Goal: Information Seeking & Learning: Learn about a topic

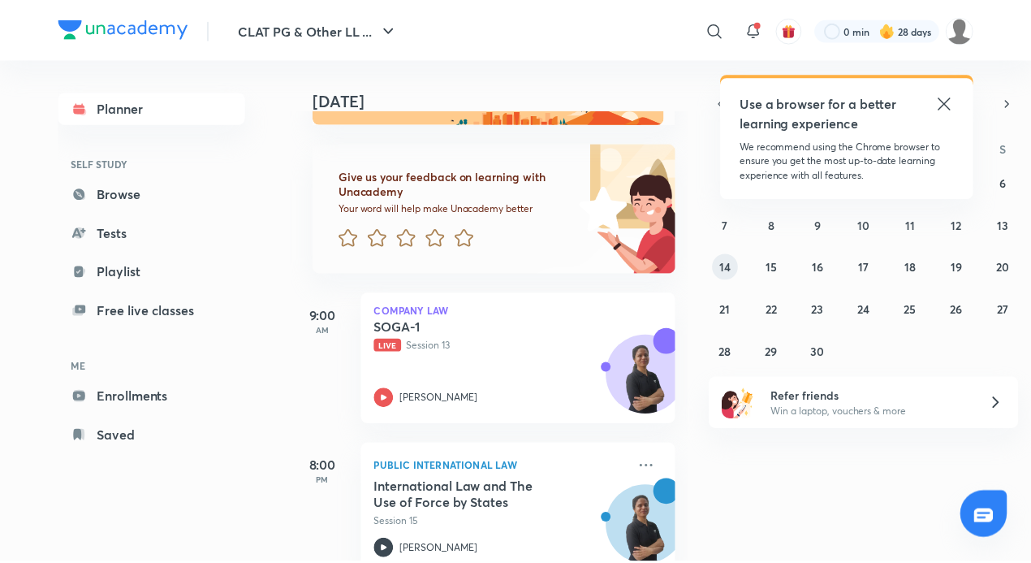
scroll to position [99, 0]
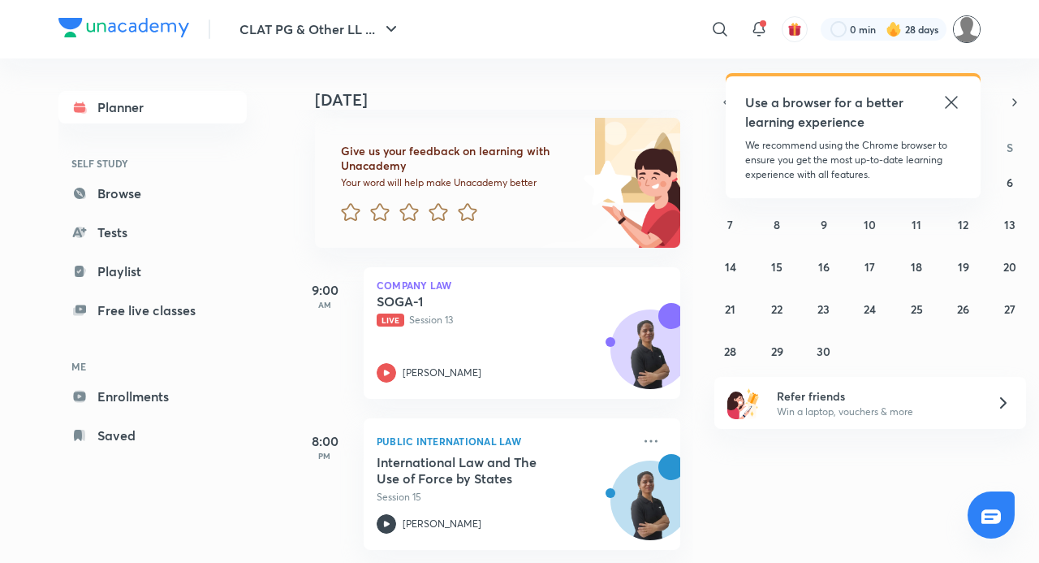
click at [967, 26] on img at bounding box center [967, 29] width 28 height 28
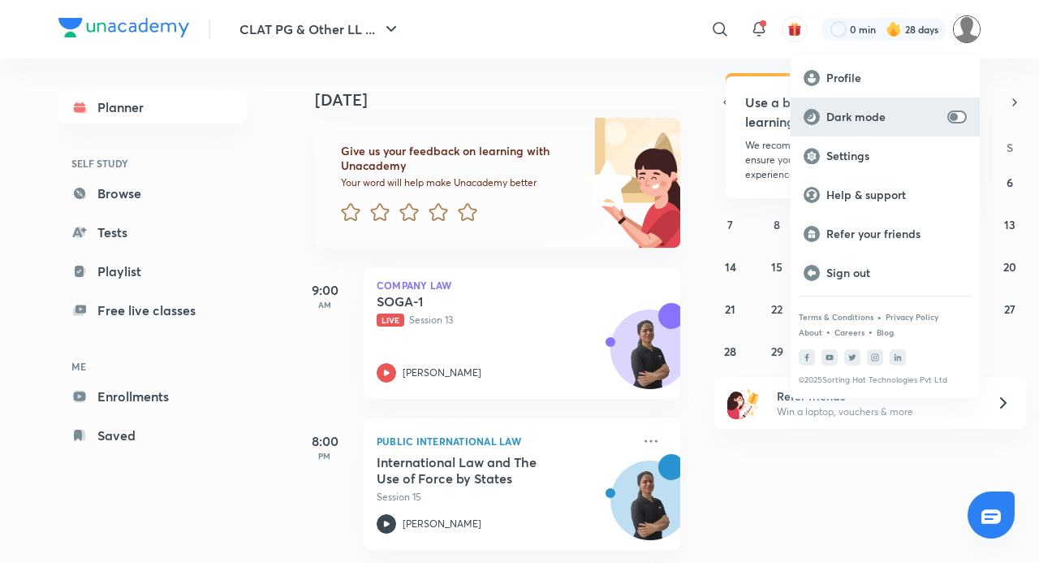
click at [958, 115] on input "checkbox" at bounding box center [954, 116] width 39 height 13
checkbox input "true"
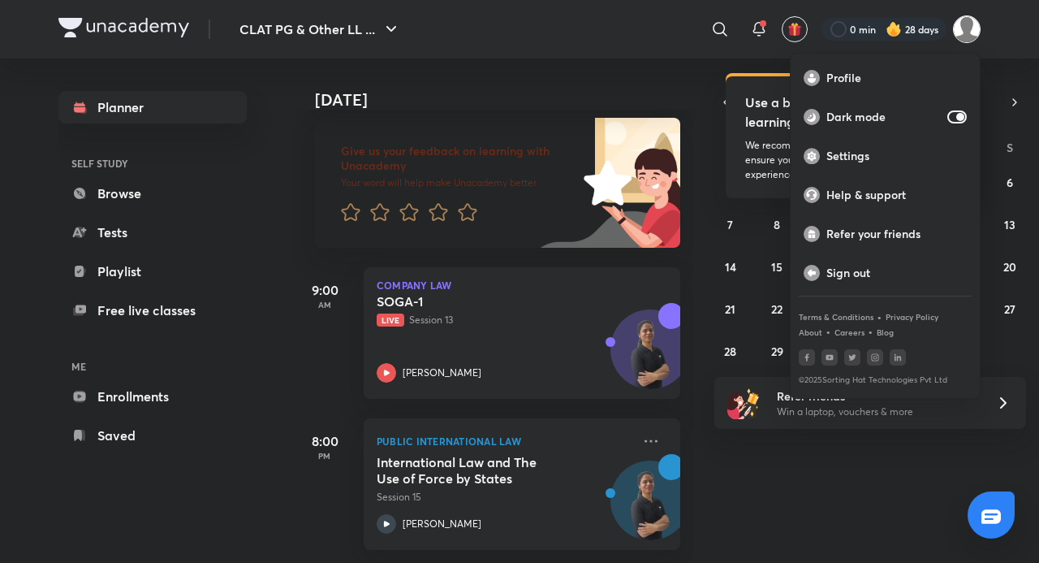
click at [875, 464] on div at bounding box center [519, 281] width 1039 height 563
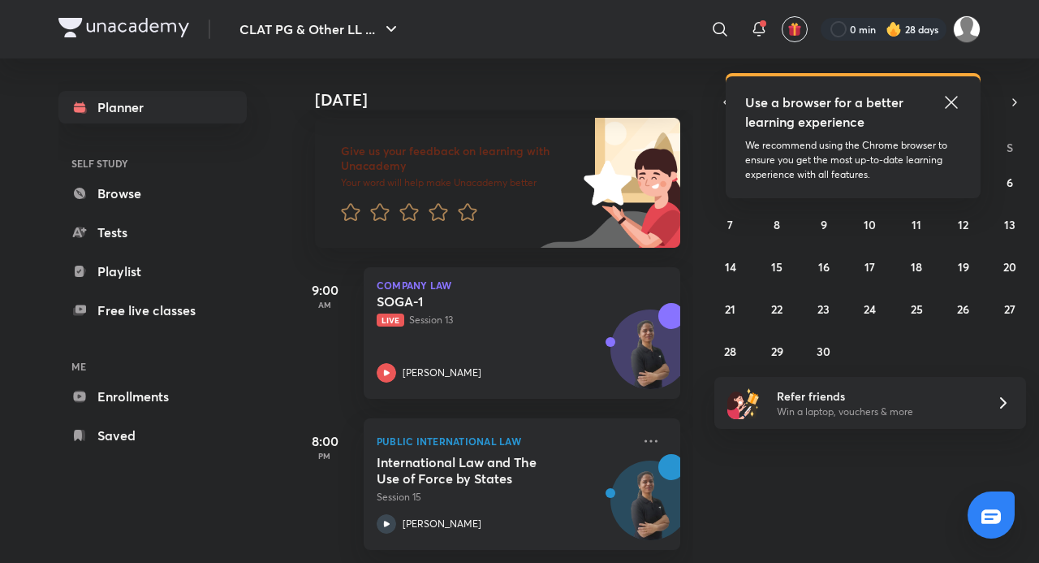
click at [953, 103] on icon at bounding box center [951, 102] width 19 height 19
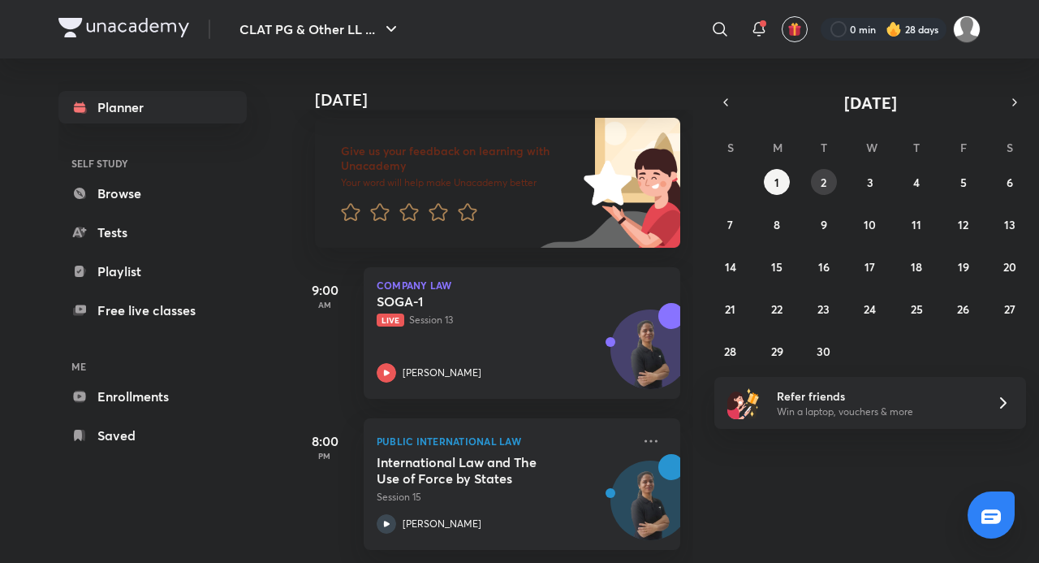
click at [814, 185] on button "2" at bounding box center [824, 182] width 26 height 26
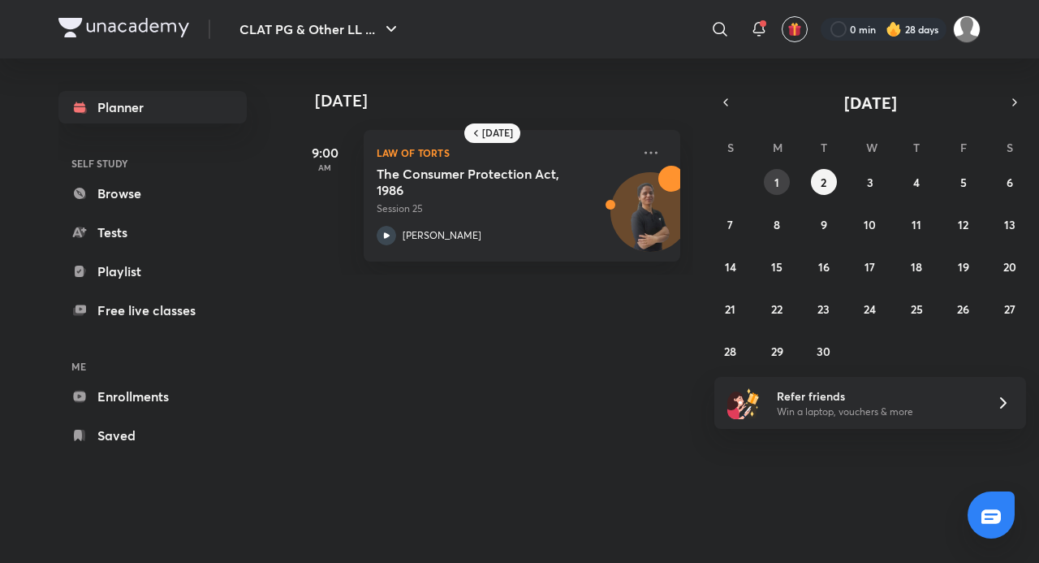
click at [771, 176] on button "1" at bounding box center [777, 182] width 26 height 26
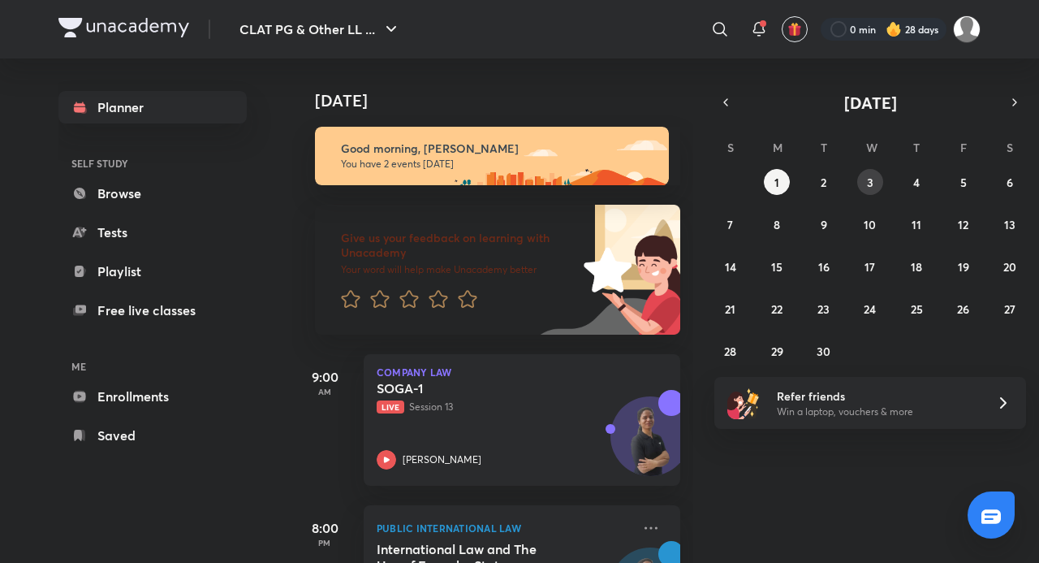
click at [875, 182] on button "3" at bounding box center [870, 182] width 26 height 26
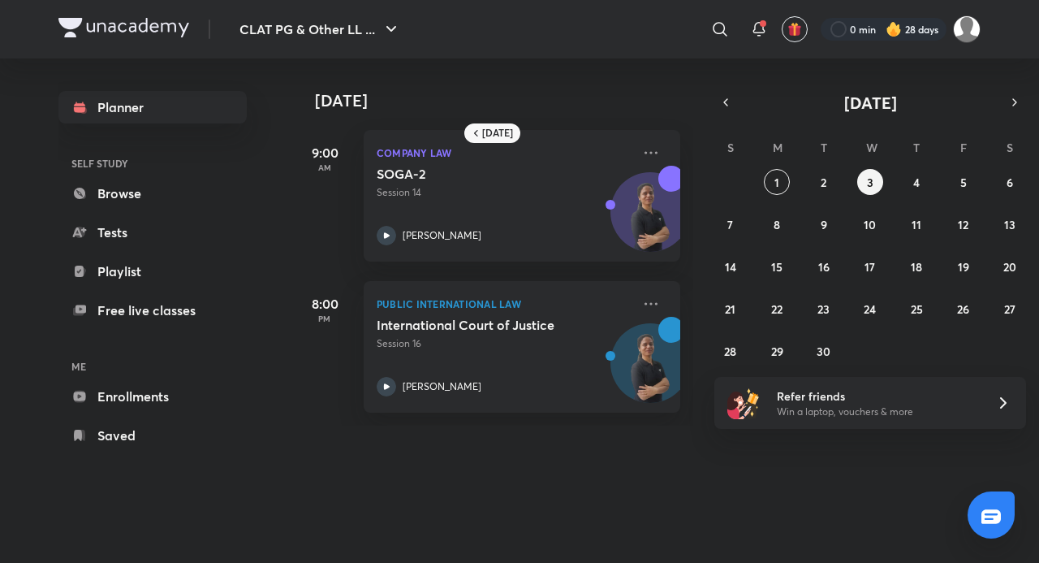
click at [763, 182] on div "31 1 2 3 4 5 6 7 8 9 10 11 12 13 14 15 16 17 18 19 20 21 22 23 24 25 26 27 28 2…" at bounding box center [871, 266] width 312 height 195
click at [920, 175] on abbr "4" at bounding box center [917, 182] width 6 height 15
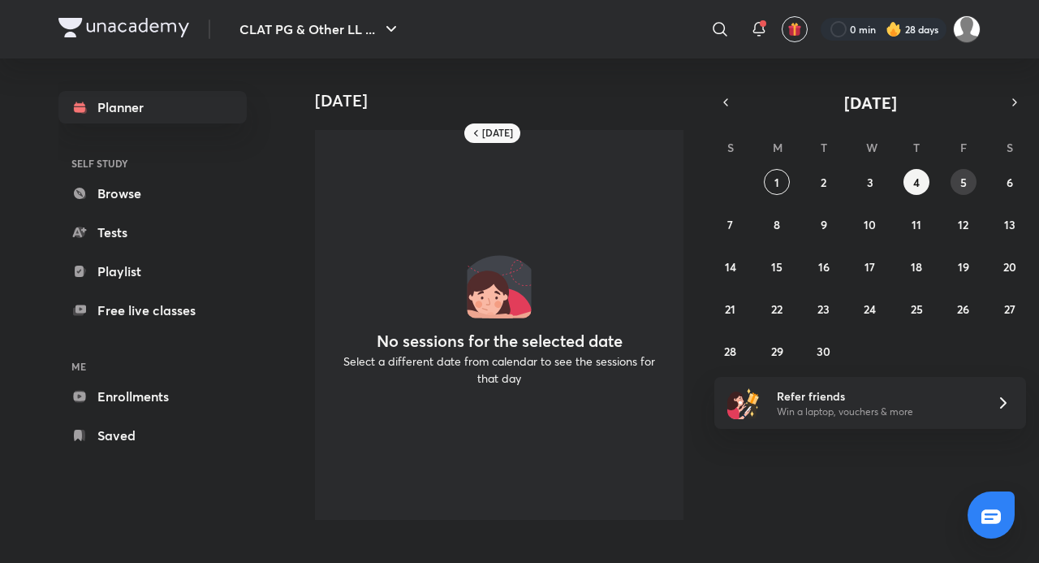
click at [970, 175] on button "5" at bounding box center [964, 182] width 26 height 26
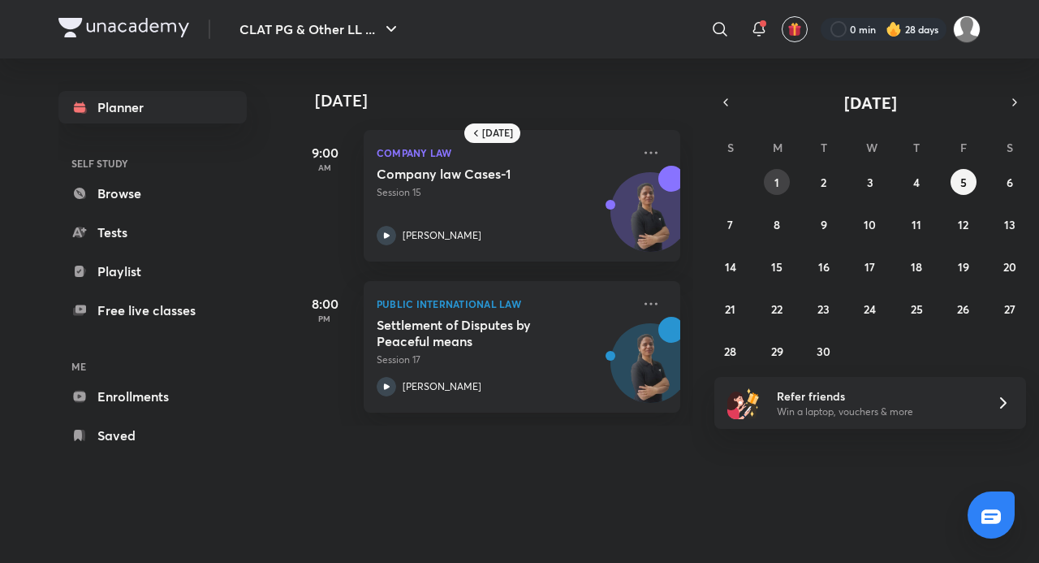
click at [776, 188] on abbr "1" at bounding box center [777, 182] width 5 height 15
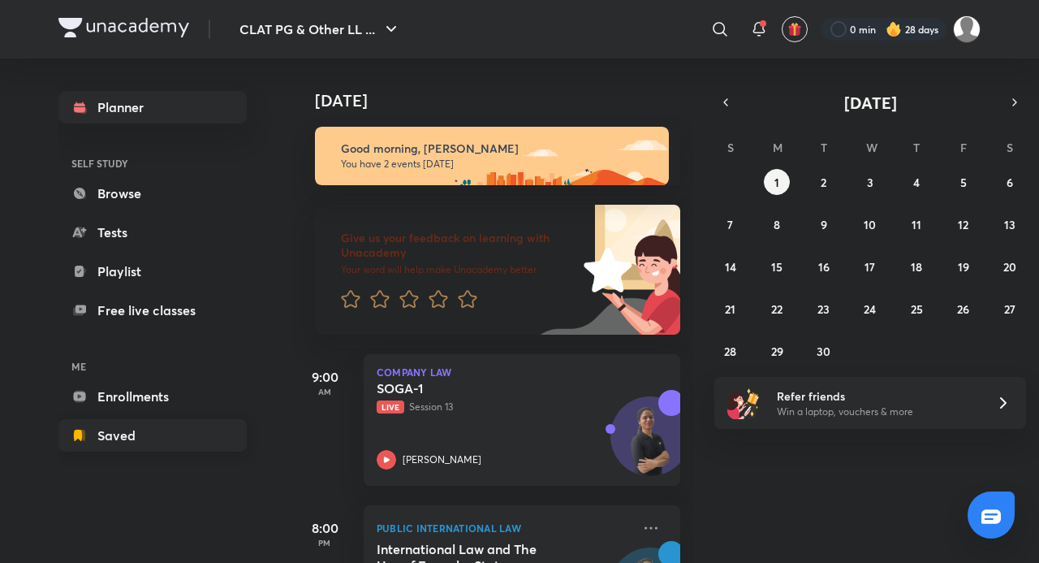
click at [156, 431] on link "Saved" at bounding box center [152, 435] width 188 height 32
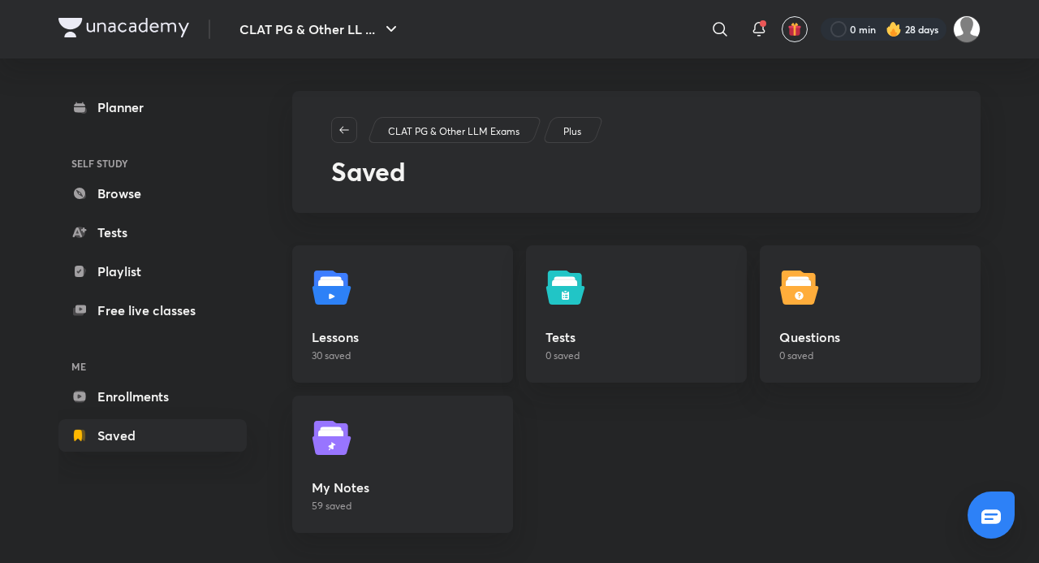
click at [351, 346] on h5 "Lessons" at bounding box center [403, 336] width 182 height 19
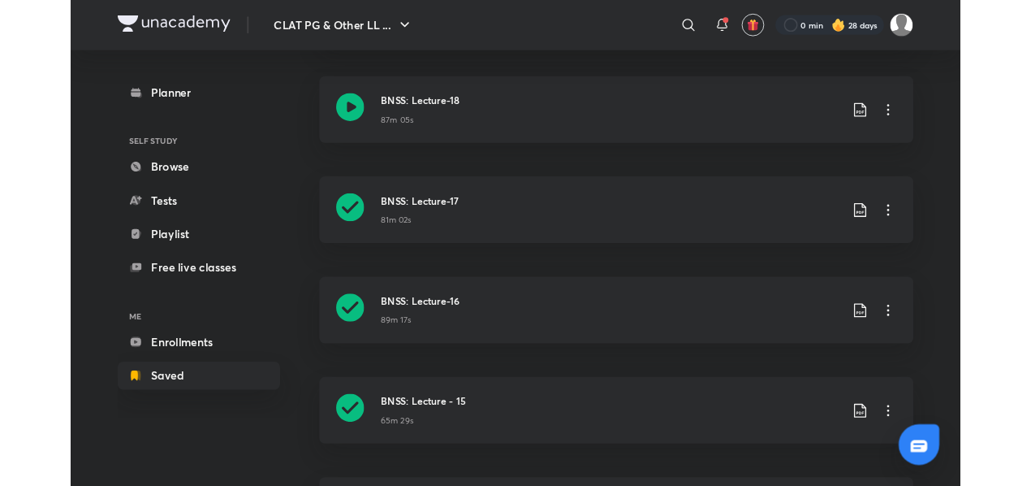
scroll to position [829, 0]
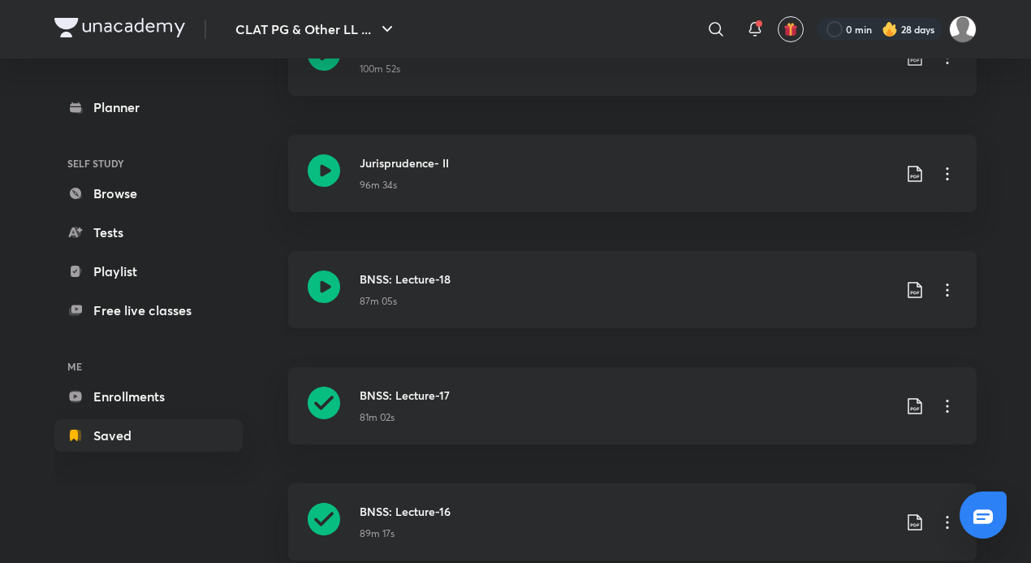
click at [360, 290] on div "87m 05s" at bounding box center [626, 297] width 533 height 21
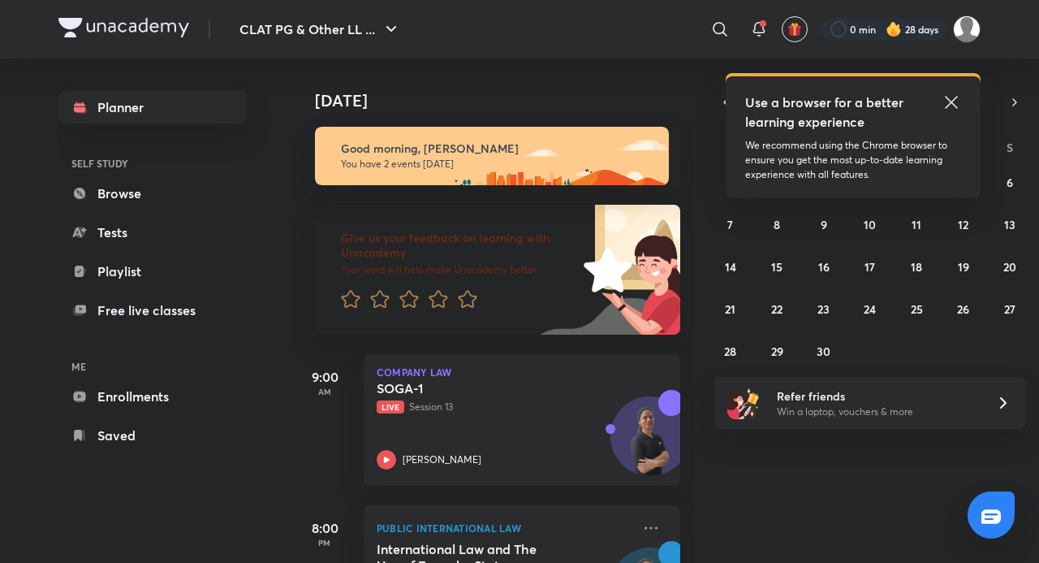
click at [948, 97] on icon at bounding box center [951, 102] width 19 height 19
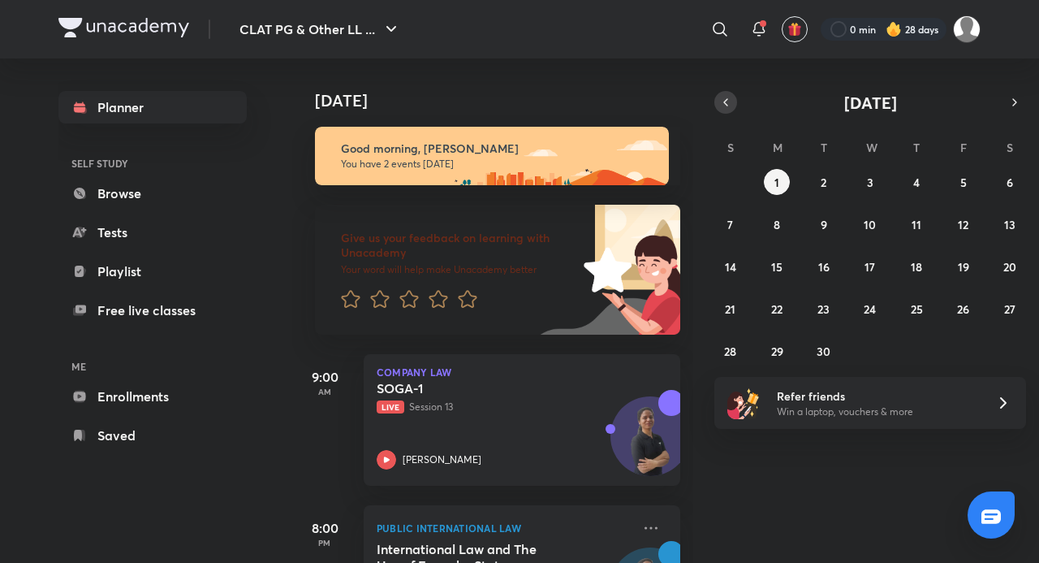
click at [724, 104] on icon "button" at bounding box center [725, 102] width 13 height 15
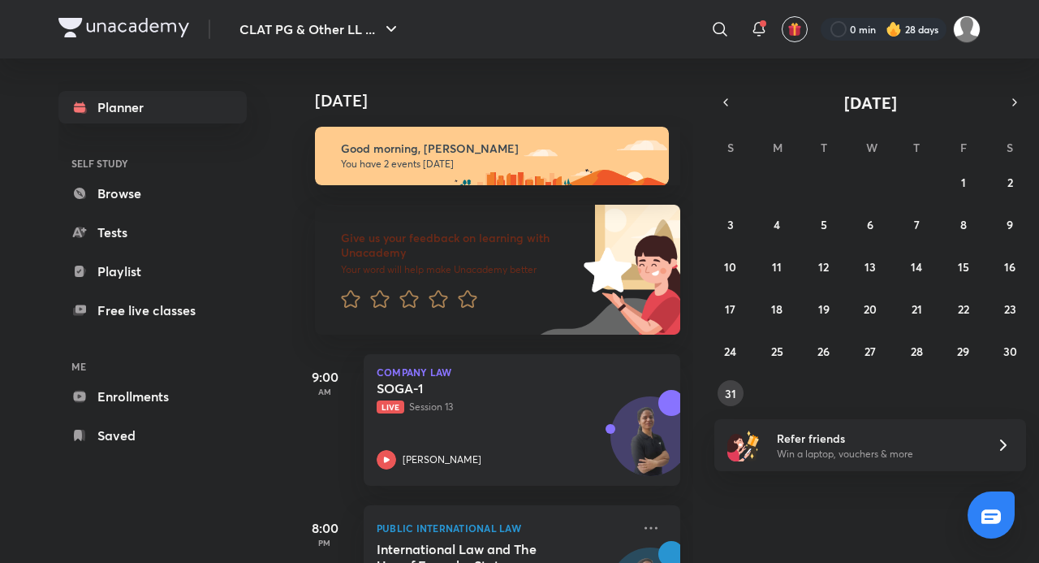
click at [737, 395] on button "31" at bounding box center [731, 393] width 26 height 26
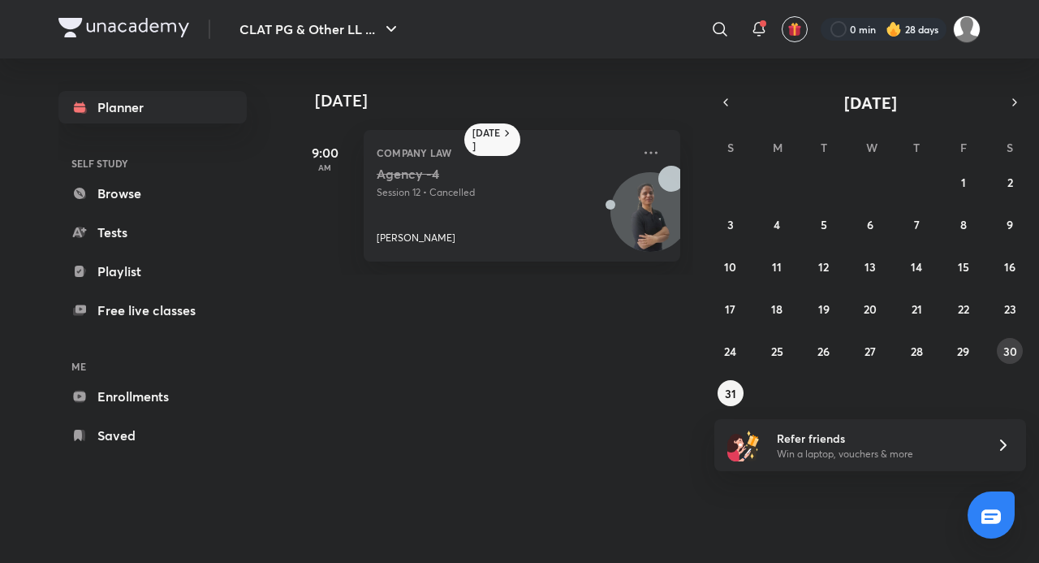
click at [1013, 352] on abbr "30" at bounding box center [1011, 350] width 14 height 15
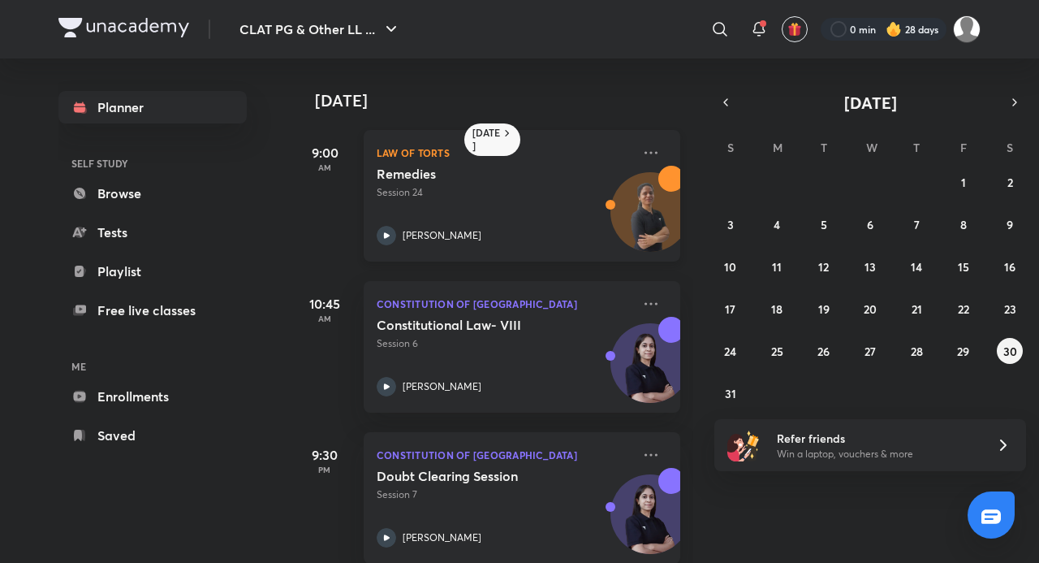
click at [400, 218] on div "Remedies Session 24 Anuja Chaturvedi" at bounding box center [504, 206] width 255 height 80
